Goal: Find specific page/section: Find specific page/section

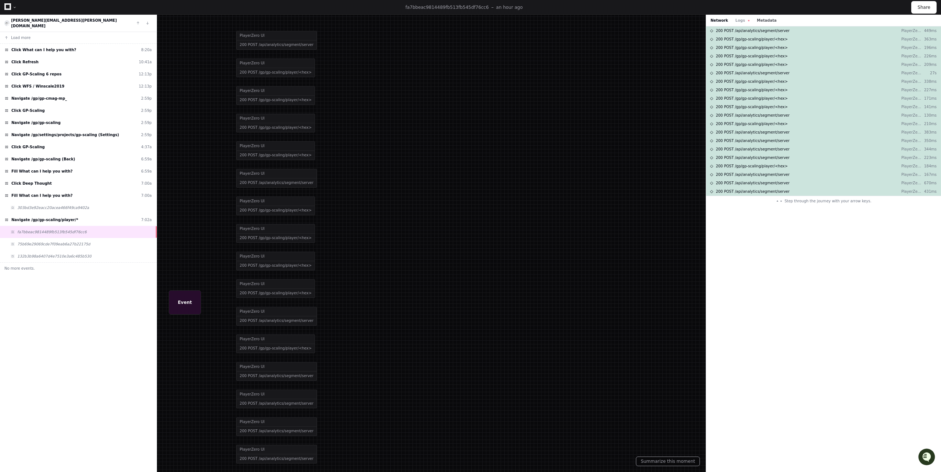
click at [764, 18] on button "Metadata" at bounding box center [767, 21] width 20 height 6
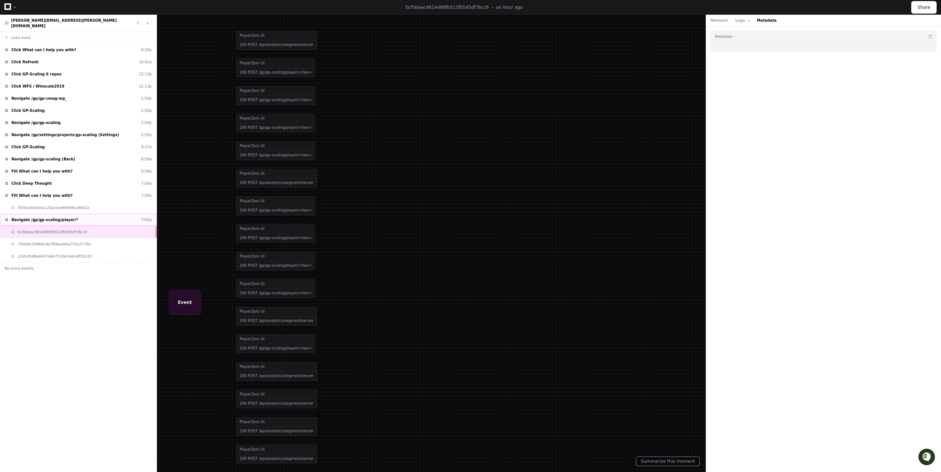
click at [93, 214] on div "Navigate /gp/gp-scaling/player/* 7:02a" at bounding box center [78, 220] width 157 height 12
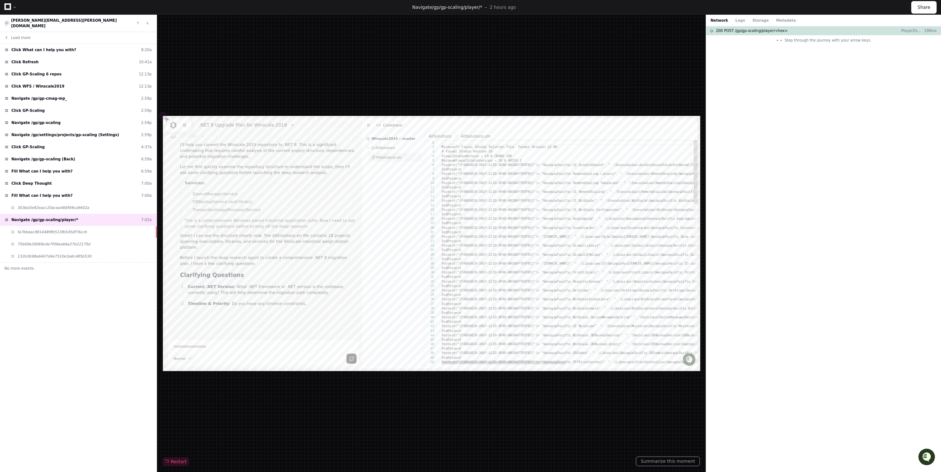
scroll to position [58, 0]
click at [777, 19] on button "Metadata" at bounding box center [786, 21] width 20 height 6
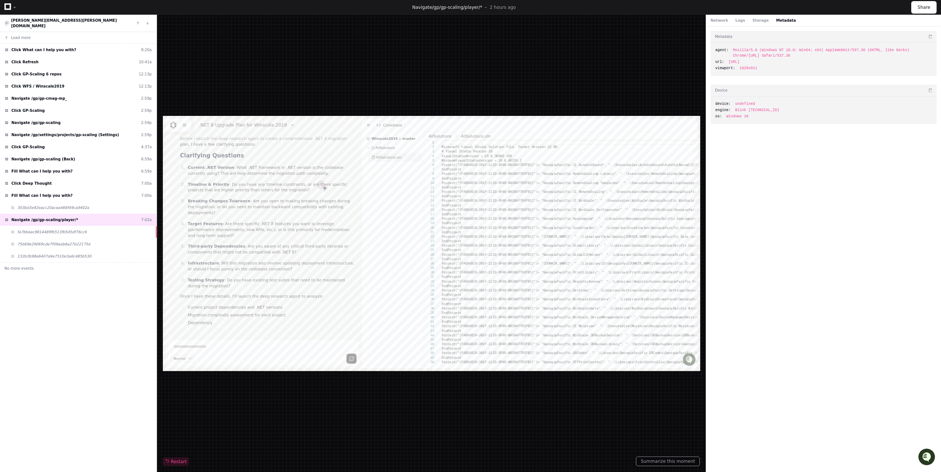
click at [740, 64] on span "[URL]" at bounding box center [734, 62] width 11 height 6
copy span "[URL]"
